Goal: Task Accomplishment & Management: Use online tool/utility

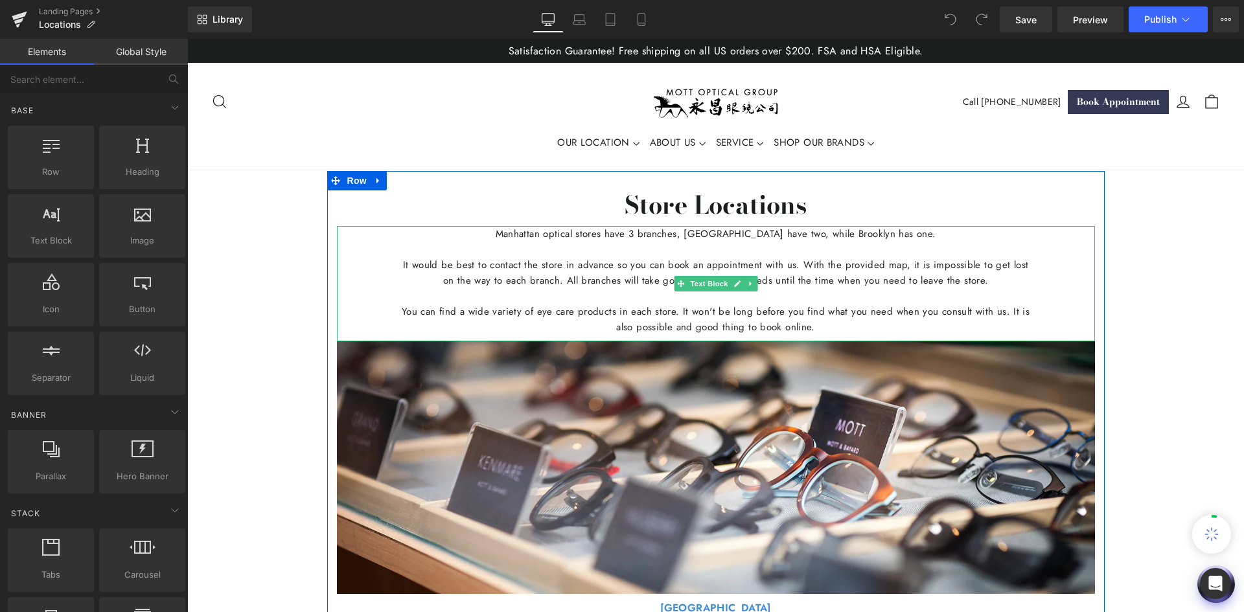
click at [711, 248] on p at bounding box center [716, 250] width 629 height 16
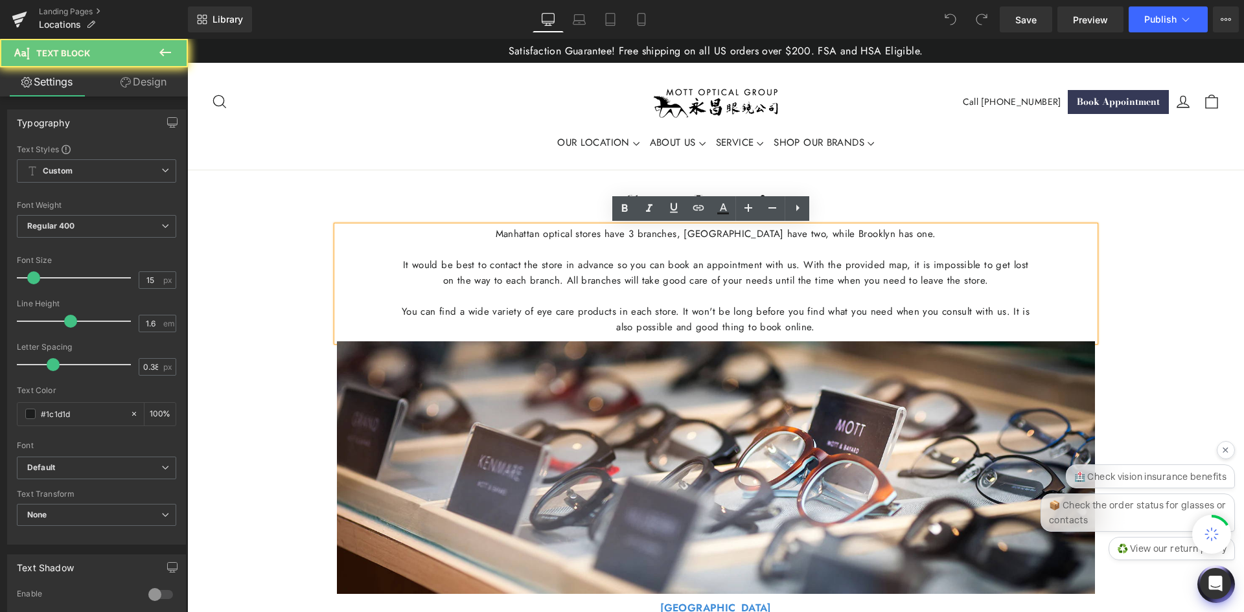
click at [776, 234] on p "Manhattan optical stores have 3 branches, [GEOGRAPHIC_DATA] have two, while Bro…" at bounding box center [716, 234] width 629 height 16
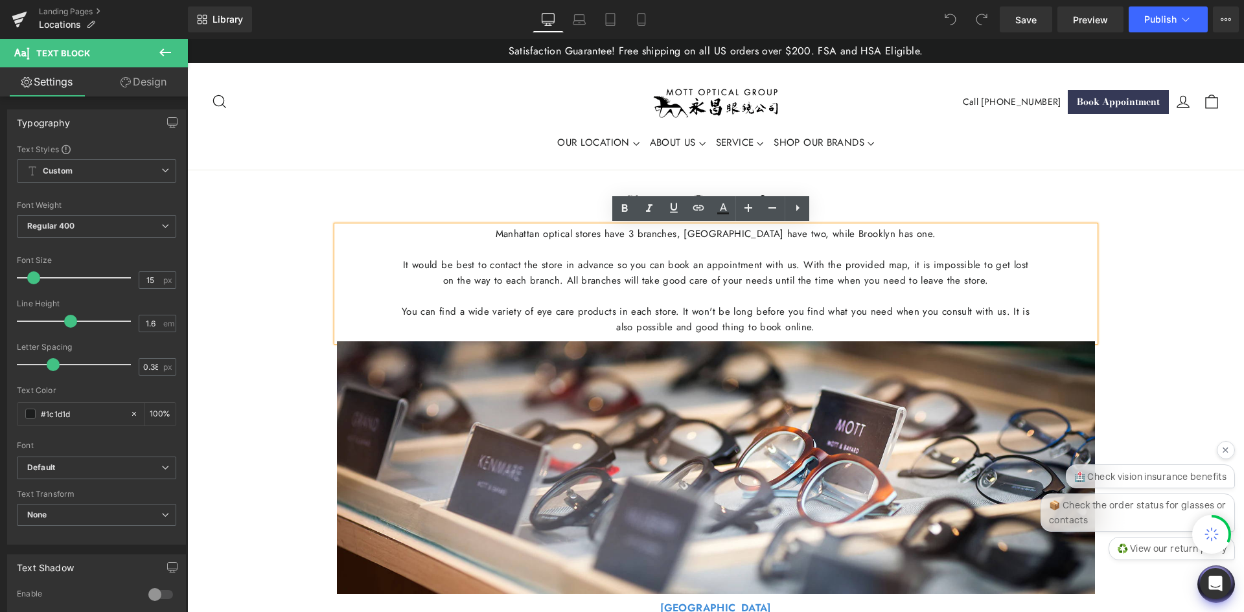
click at [906, 238] on p "Manhattan optical stores have 3 branches, [GEOGRAPHIC_DATA] have two, while Bro…" at bounding box center [716, 234] width 629 height 16
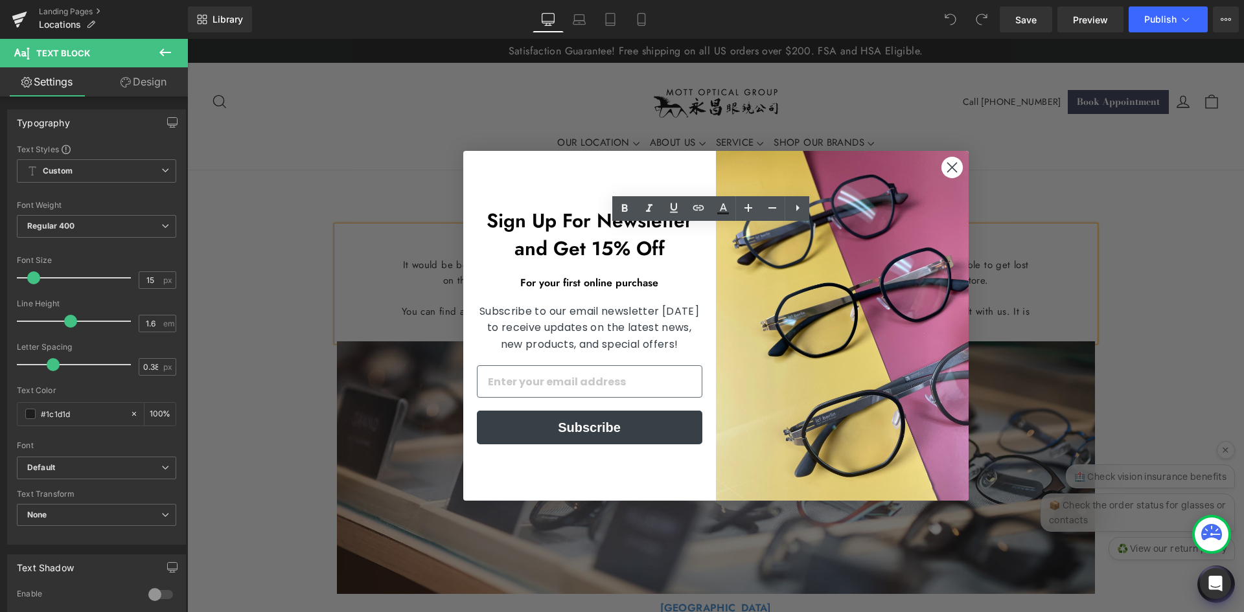
click at [951, 159] on circle "Close dialog" at bounding box center [951, 166] width 21 height 21
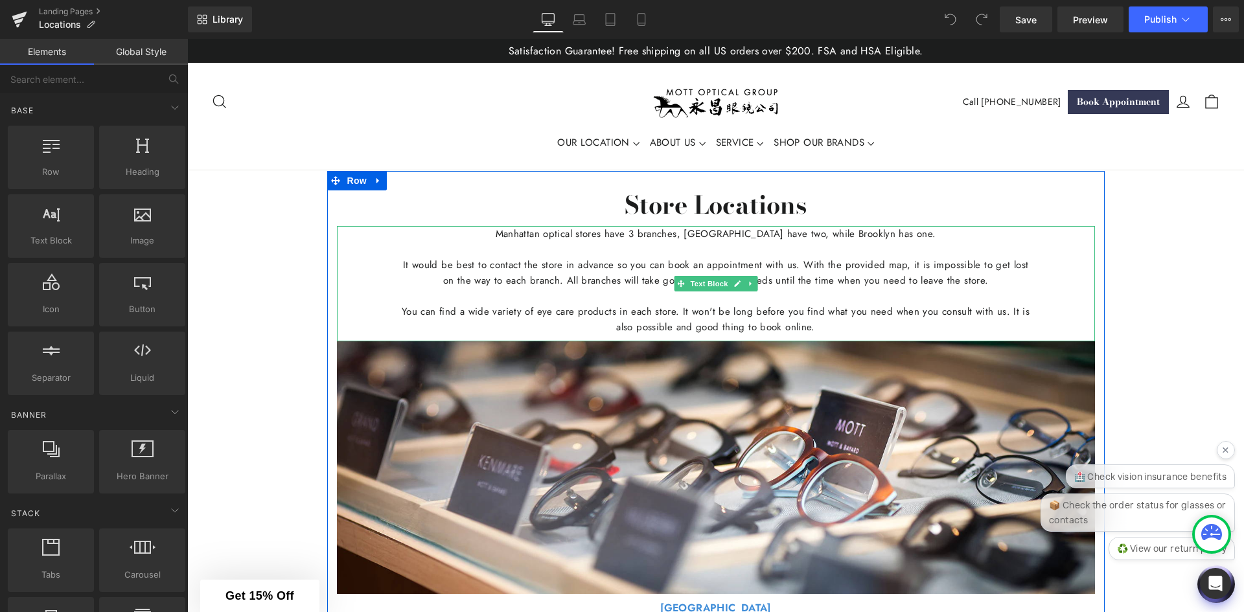
click at [786, 243] on p at bounding box center [716, 250] width 629 height 16
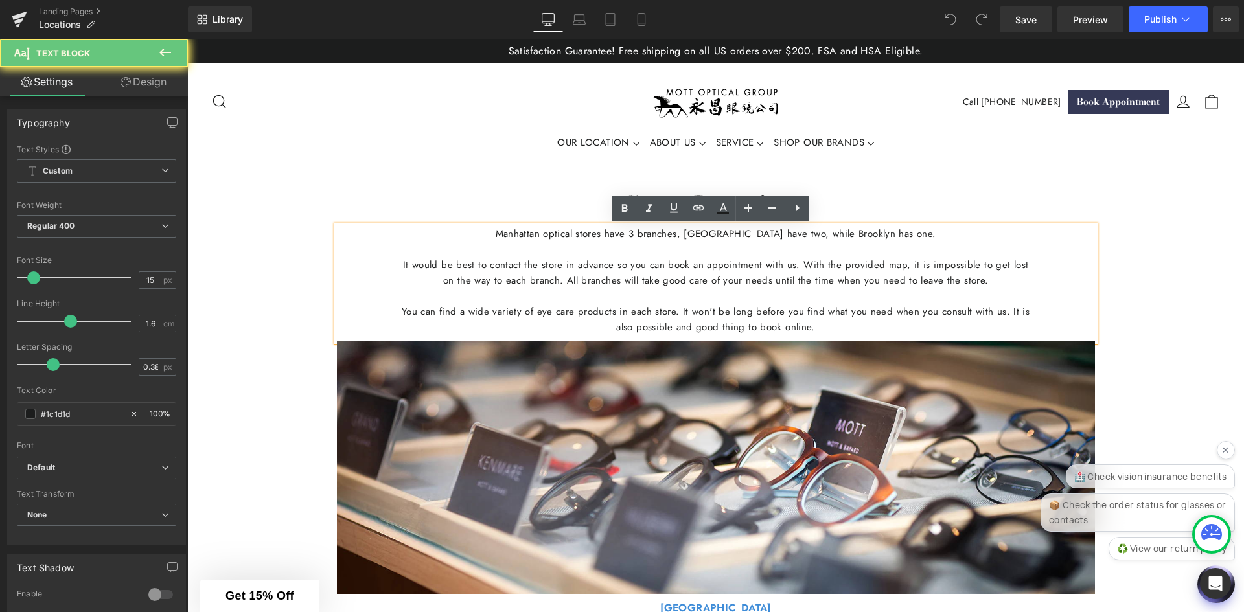
click at [806, 236] on p "Manhattan optical stores have 3 branches, [GEOGRAPHIC_DATA] have two, while Bro…" at bounding box center [716, 234] width 629 height 16
click at [927, 231] on p "Manhattan optical stores have 3 branches, [GEOGRAPHIC_DATA] have two, while Bro…" at bounding box center [716, 234] width 629 height 16
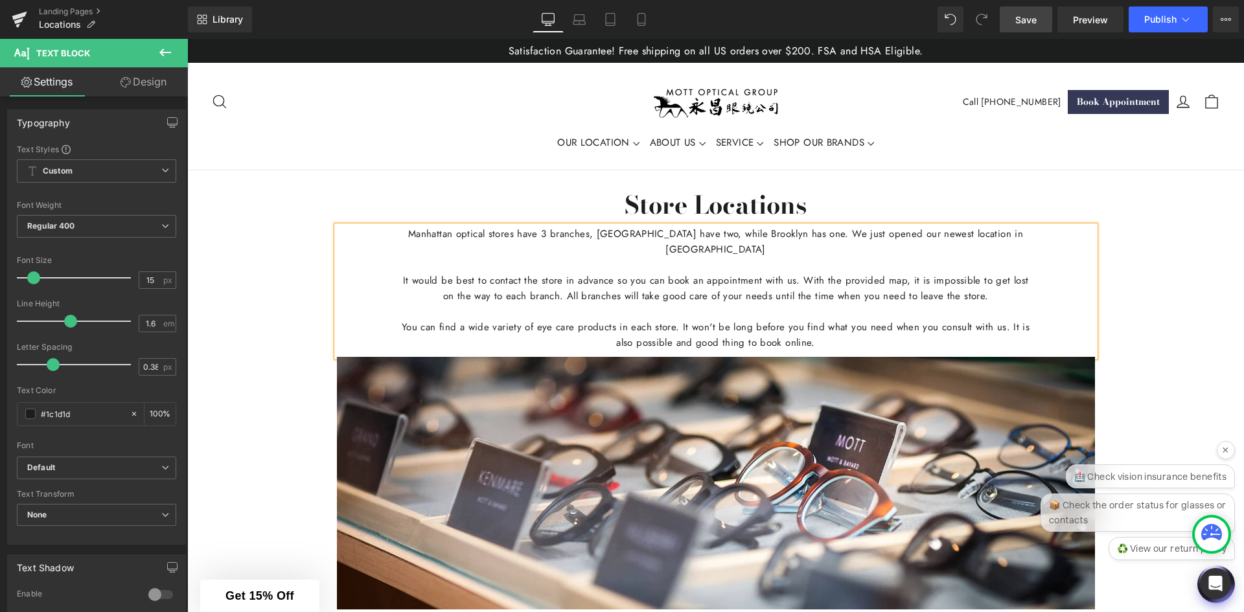
drag, startPoint x: 1025, startPoint y: 19, endPoint x: 1008, endPoint y: 19, distance: 16.9
click at [1025, 19] on span "Save" at bounding box center [1026, 20] width 21 height 14
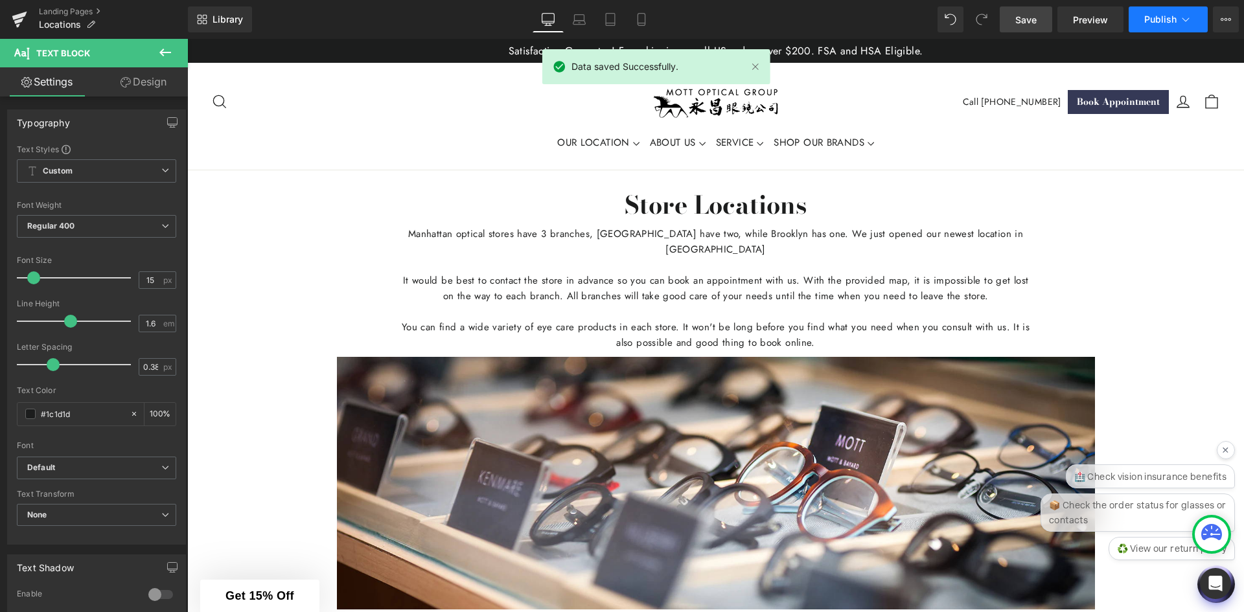
click at [1163, 27] on button "Publish" at bounding box center [1168, 19] width 79 height 26
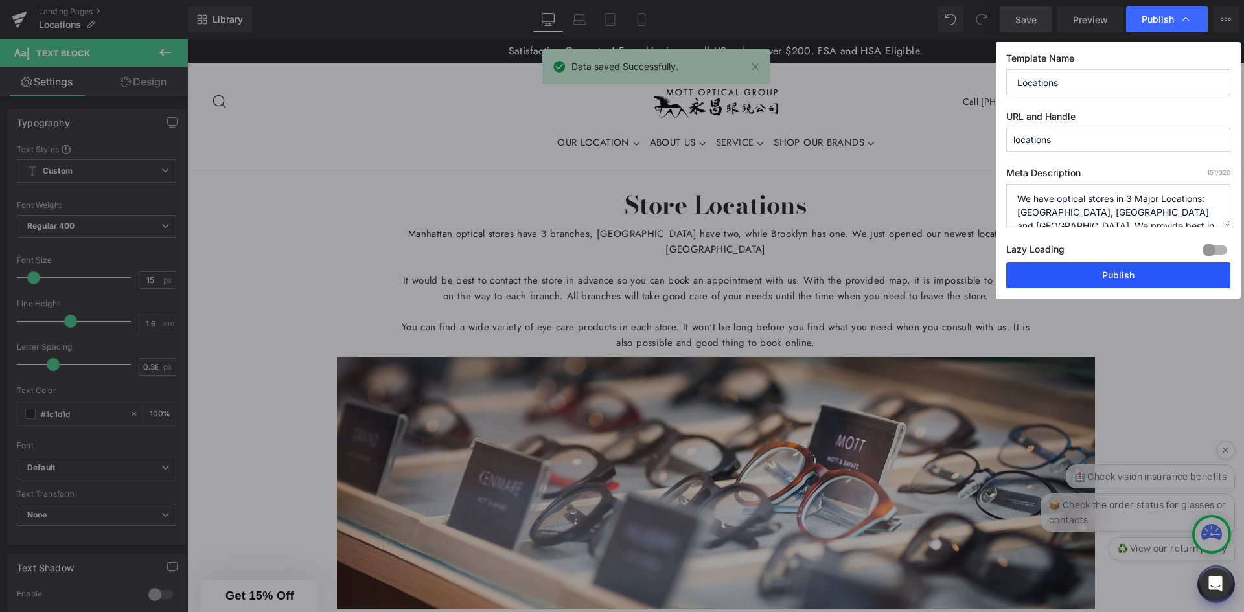
click at [1093, 285] on button "Publish" at bounding box center [1119, 275] width 224 height 26
